Goal: Navigation & Orientation: Find specific page/section

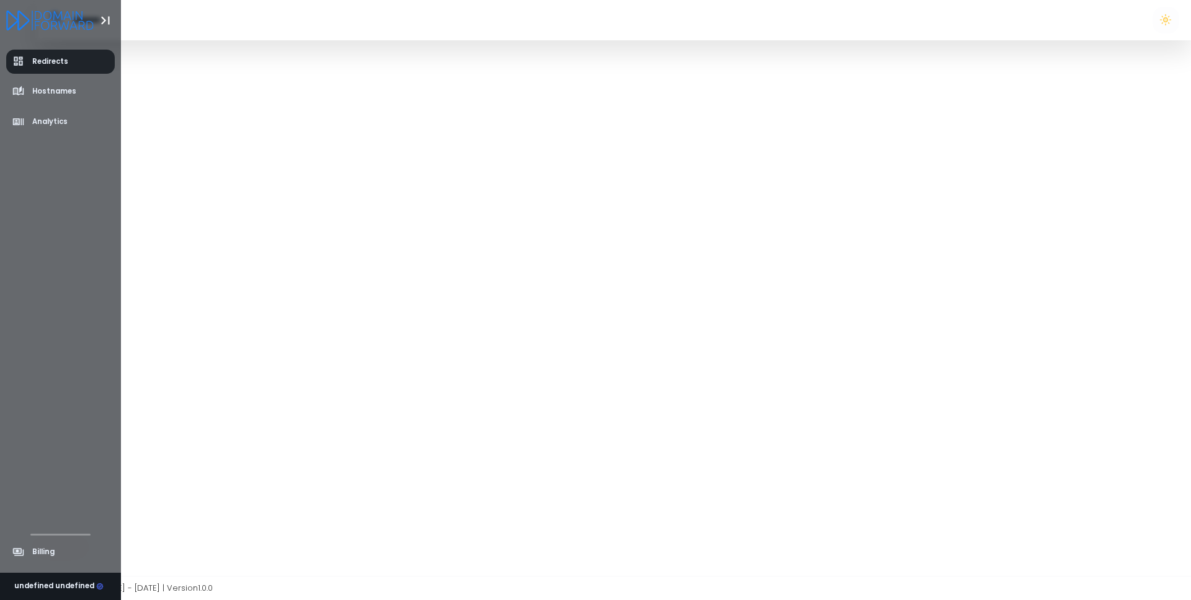
click at [42, 65] on span "Redirects" at bounding box center [50, 61] width 36 height 11
click at [43, 88] on span "Hostnames" at bounding box center [54, 91] width 44 height 11
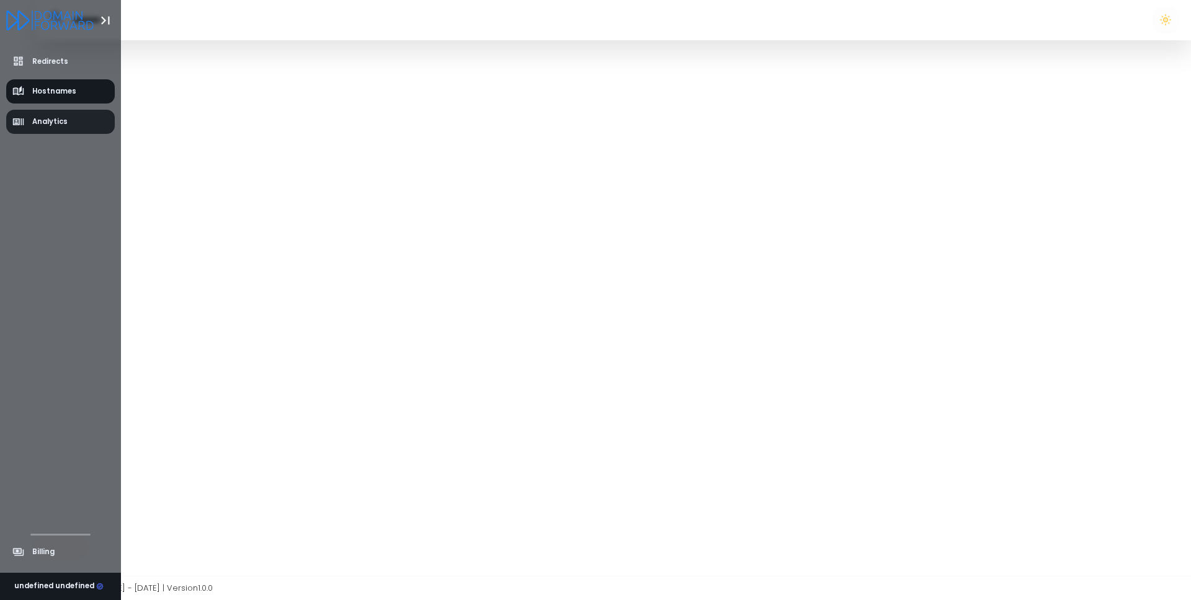
click at [46, 127] on span "Analytics" at bounding box center [49, 122] width 35 height 11
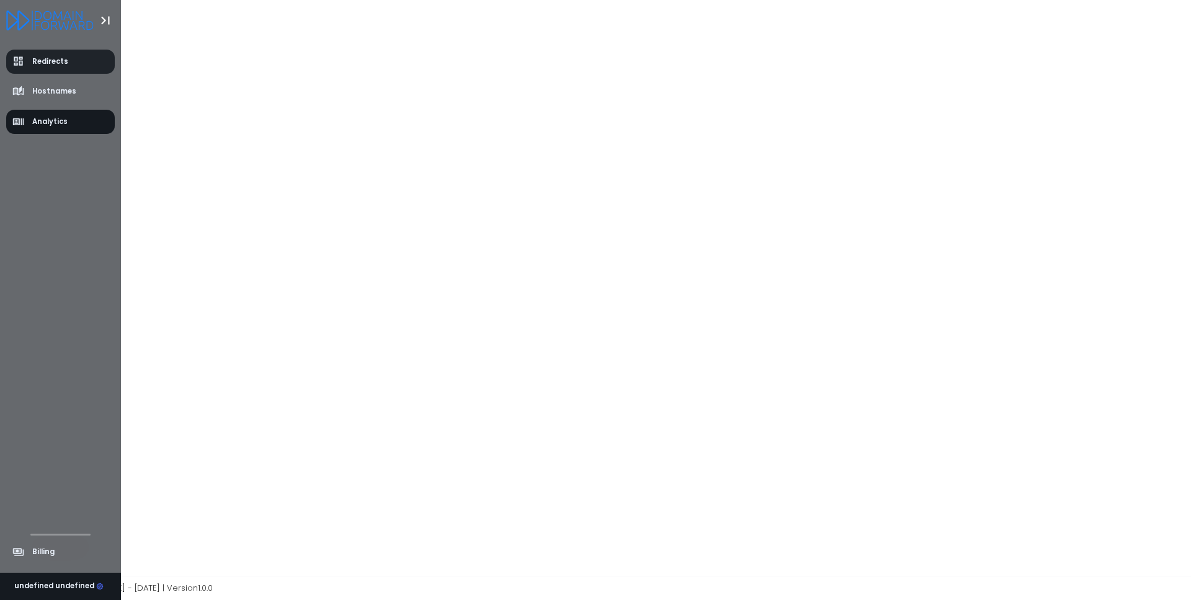
click at [43, 50] on link "Redirects" at bounding box center [60, 62] width 109 height 24
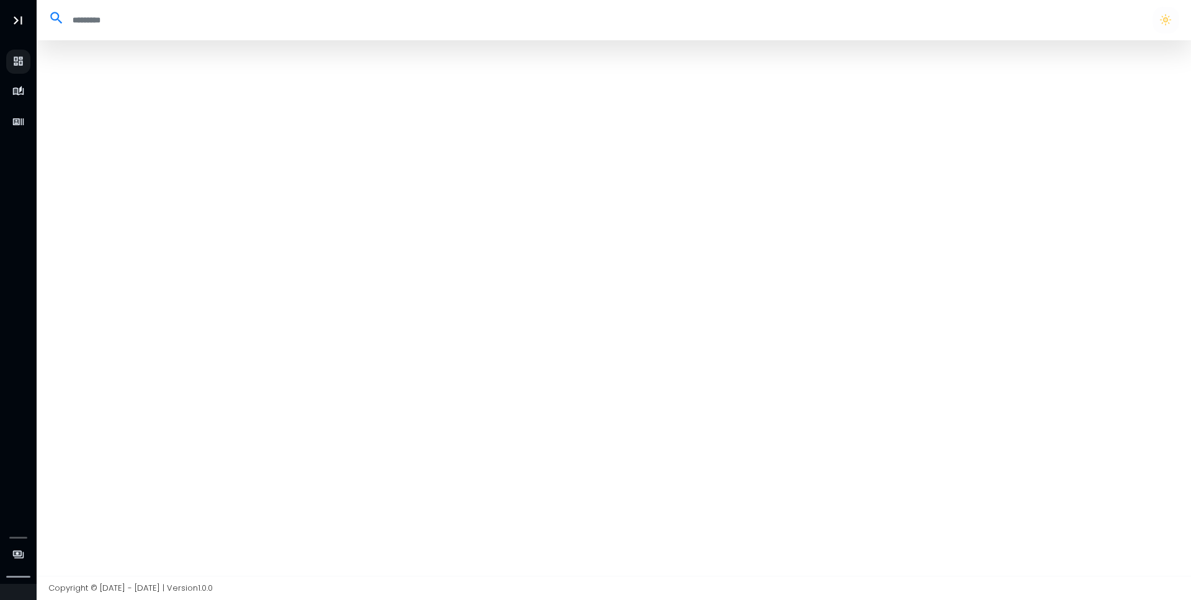
click at [997, 84] on div at bounding box center [614, 308] width 1155 height 536
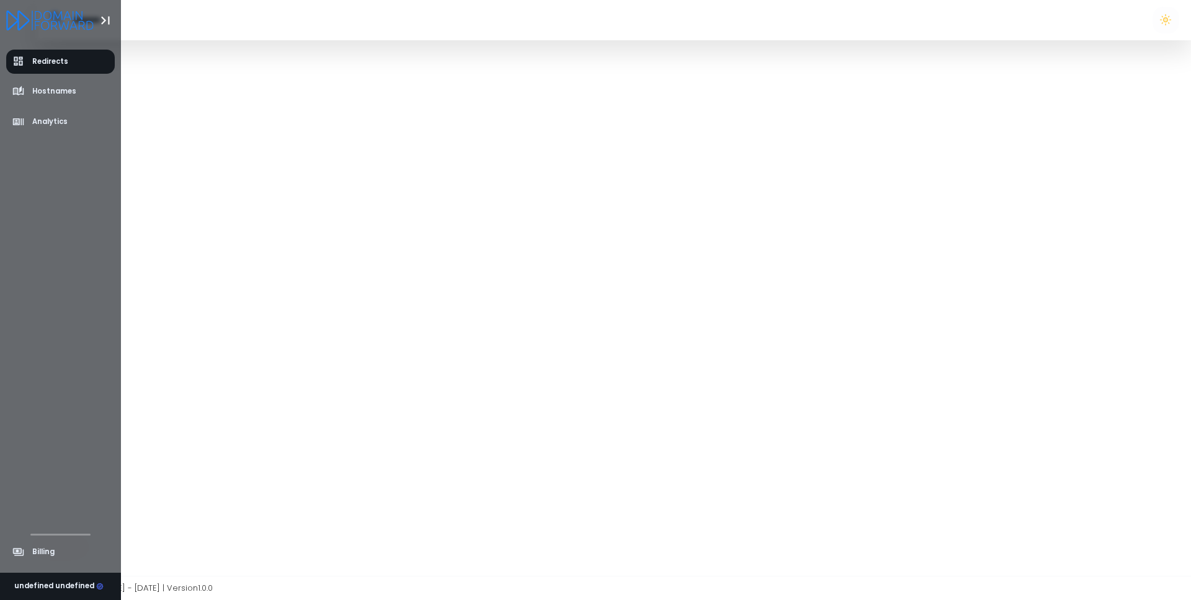
click at [40, 16] on icon "Logo" at bounding box center [49, 21] width 87 height 20
click at [19, 21] on icon "Logo" at bounding box center [49, 21] width 87 height 20
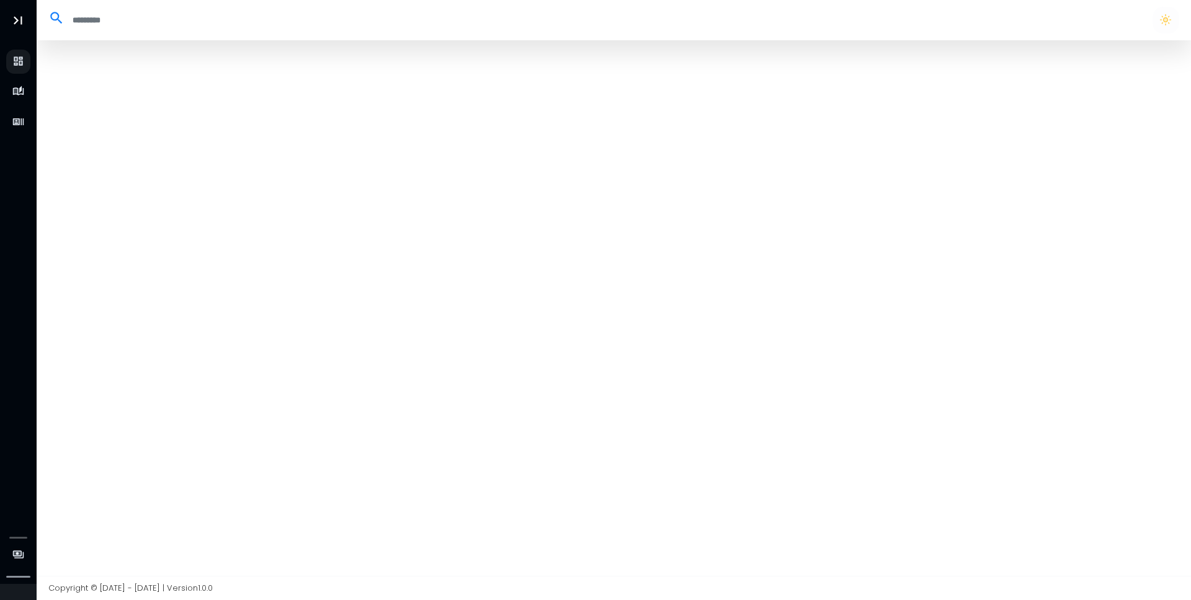
select select "**"
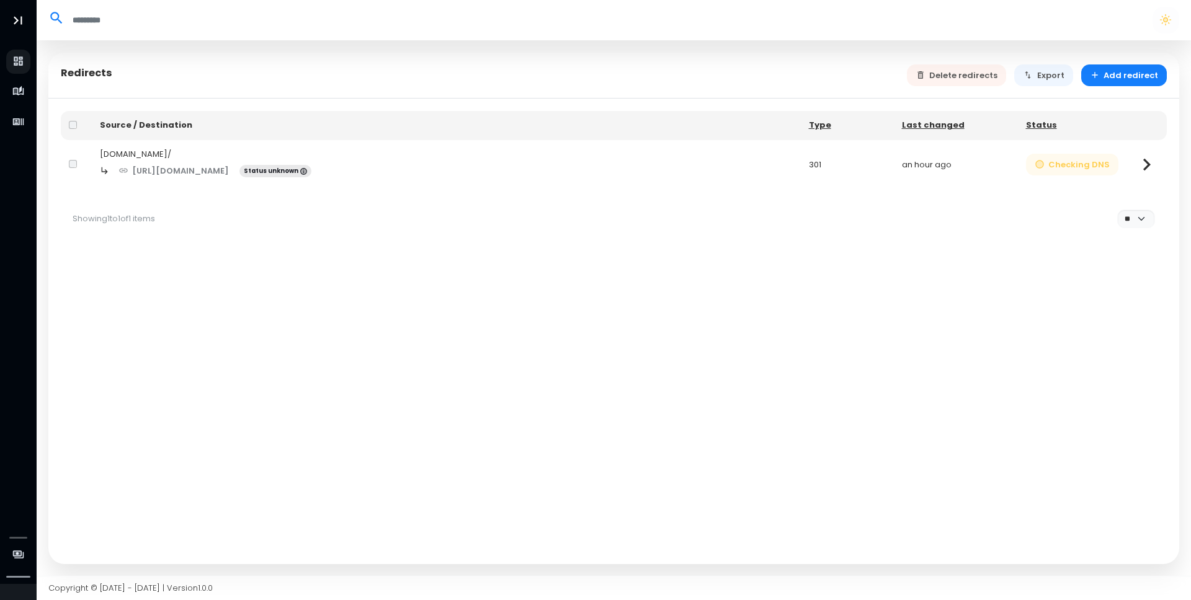
click at [1058, 159] on button "Checking DNS" at bounding box center [1072, 165] width 93 height 22
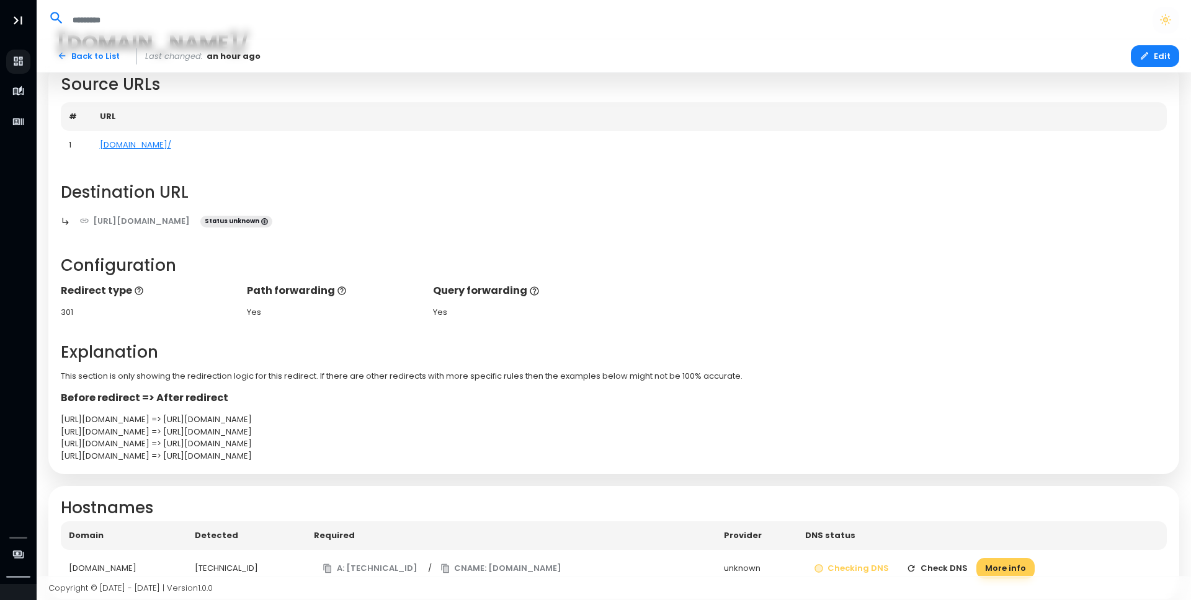
scroll to position [97, 0]
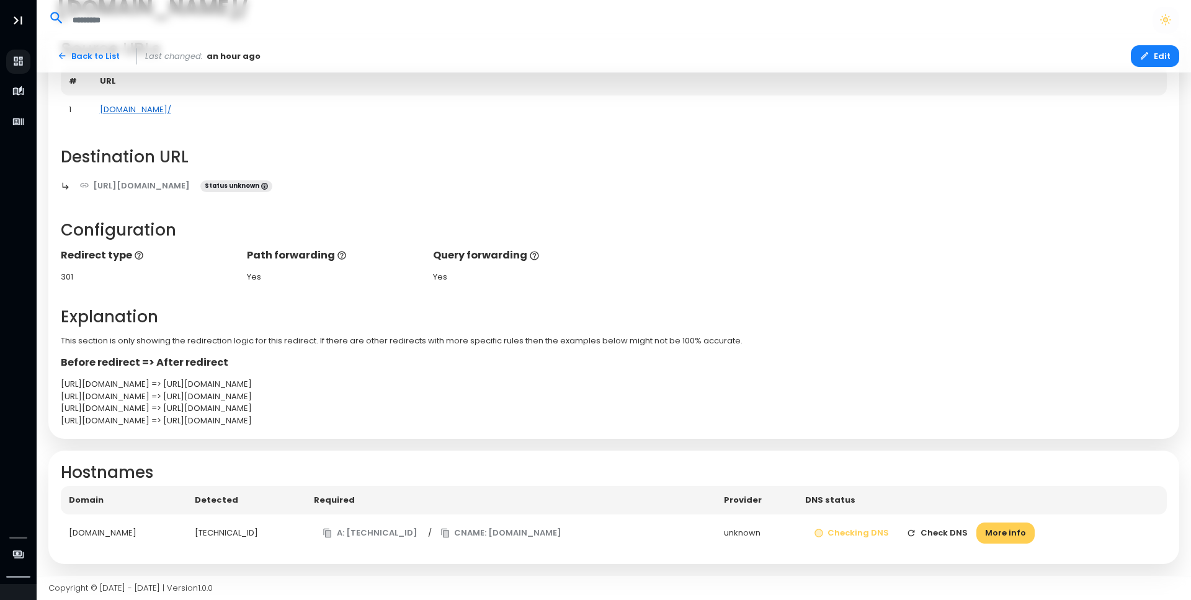
click at [139, 110] on link "mach.games/" at bounding box center [135, 110] width 71 height 12
